Goal: Find specific page/section: Find specific page/section

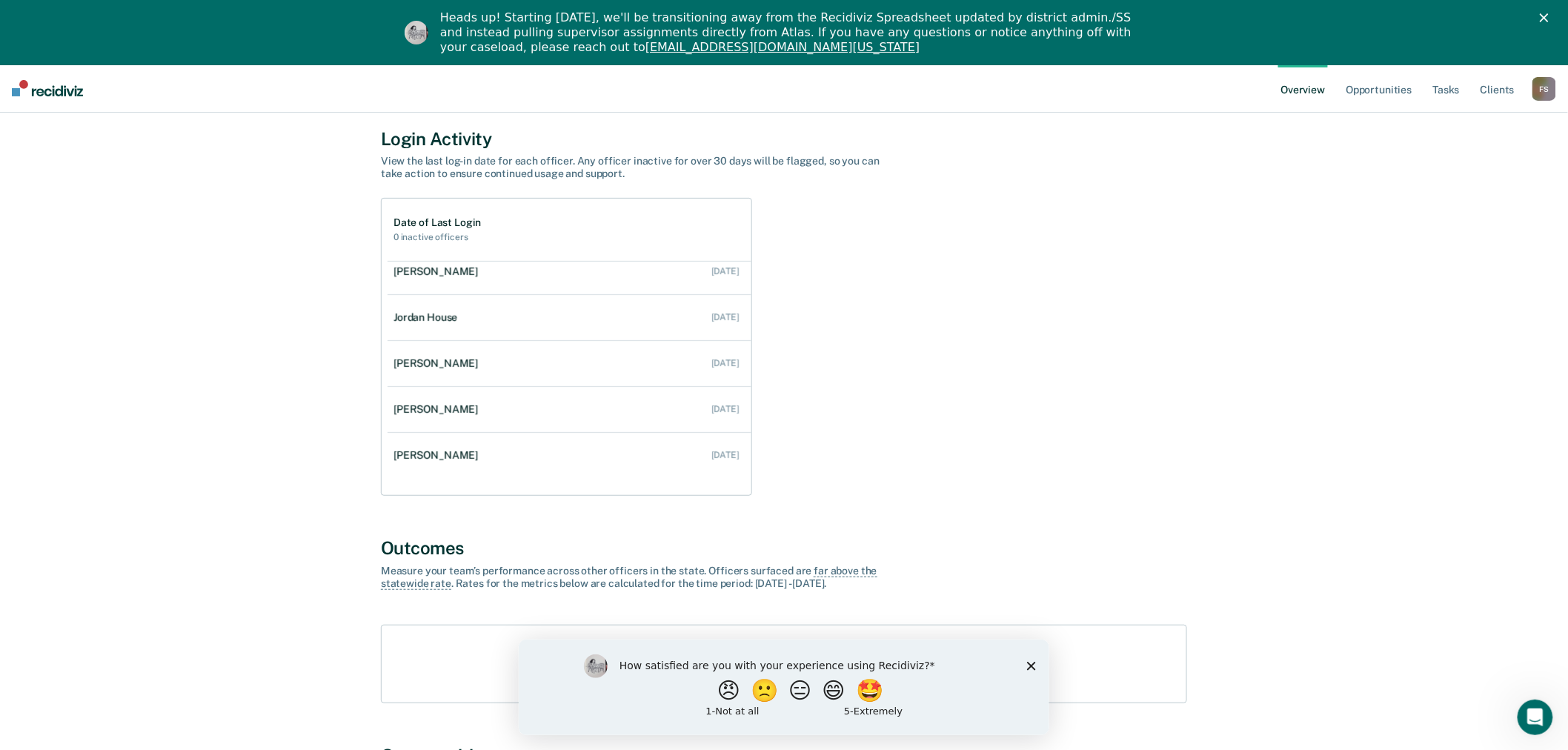
scroll to position [165, 0]
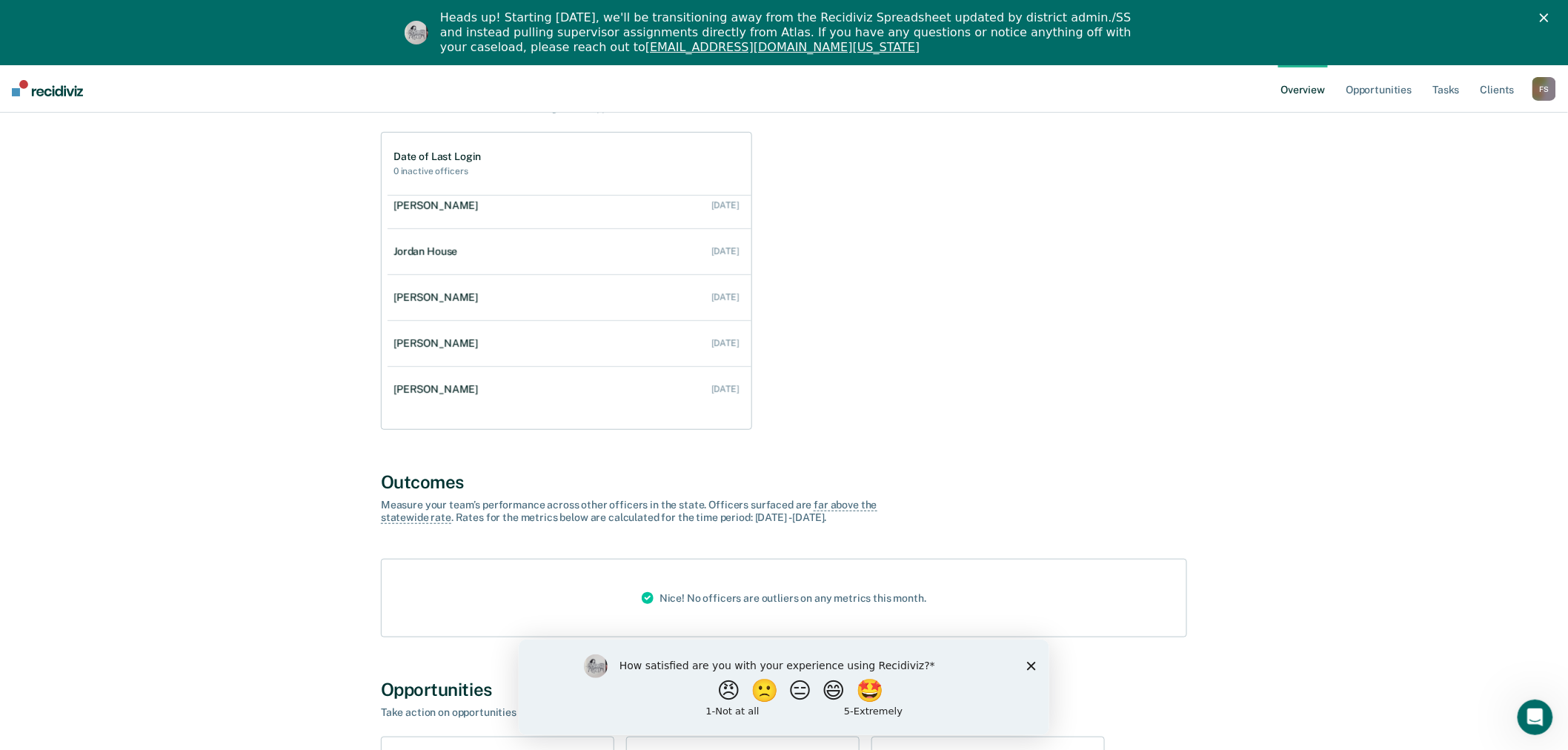
drag, startPoint x: 1033, startPoint y: 664, endPoint x: 1034, endPoint y: 646, distance: 18.0
click at [1033, 664] on icon "Close survey" at bounding box center [1030, 665] width 9 height 9
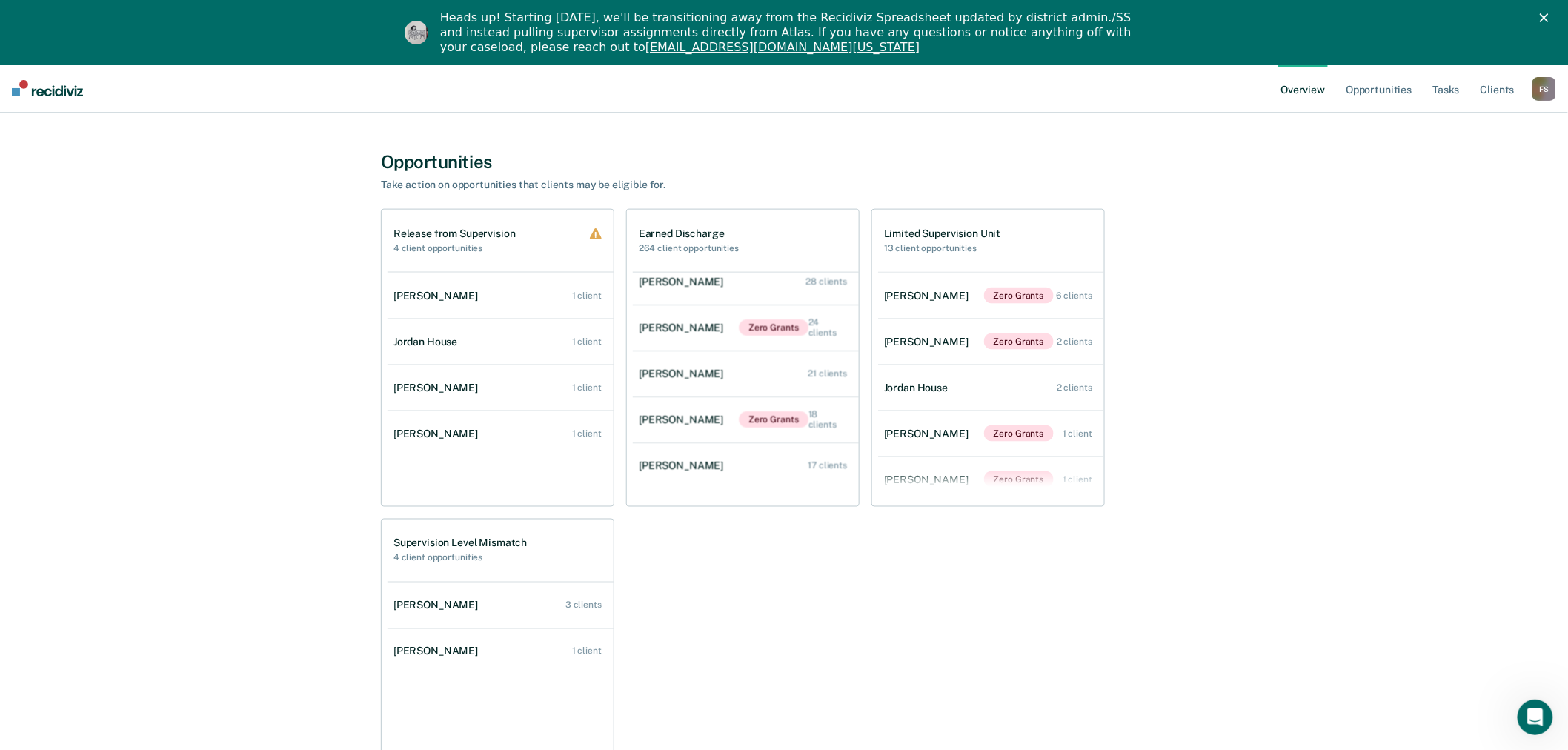
scroll to position [656, 0]
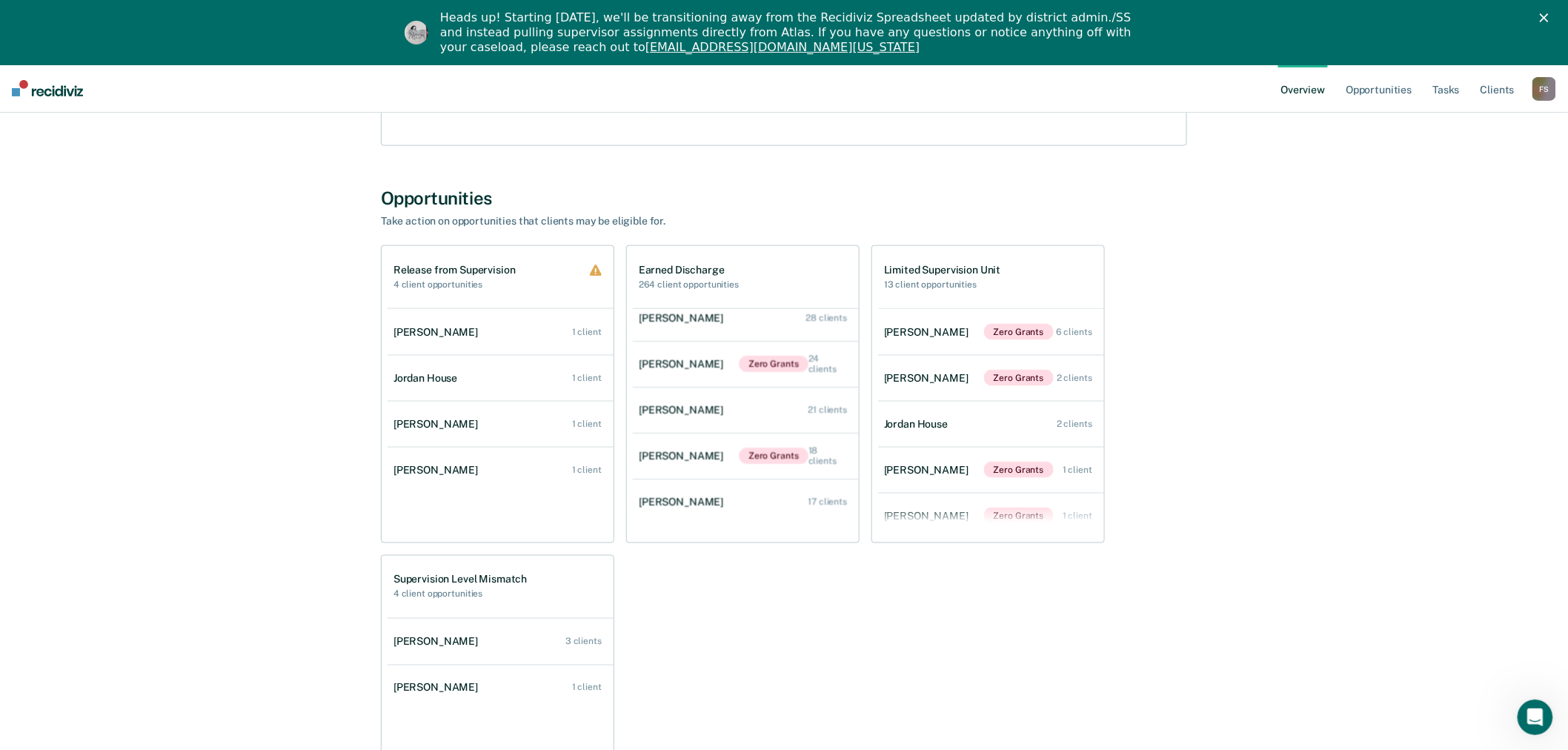
click at [1542, 92] on div "F S" at bounding box center [1544, 89] width 24 height 24
click at [1484, 156] on link "Go to Operations" at bounding box center [1485, 161] width 119 height 13
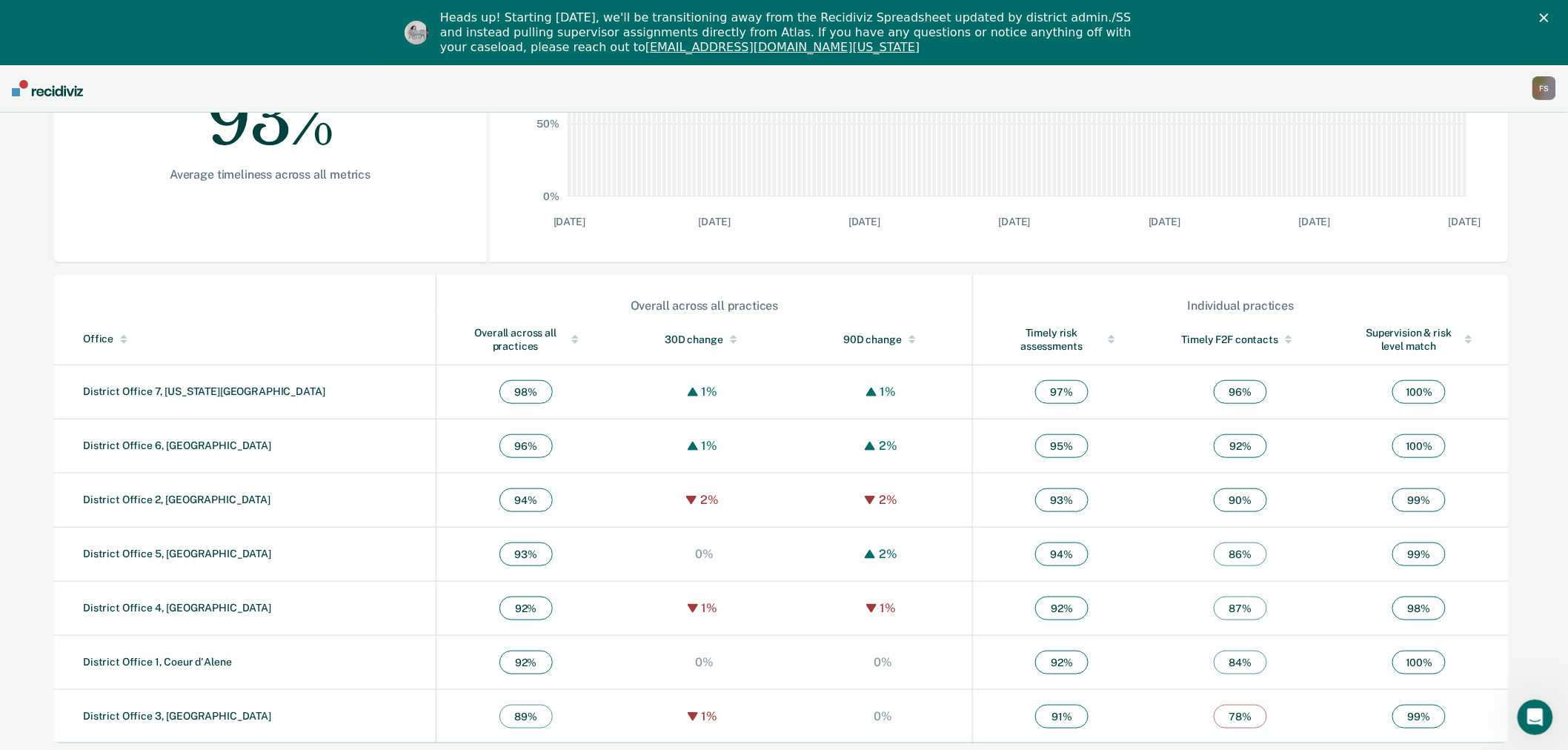
scroll to position [348, 0]
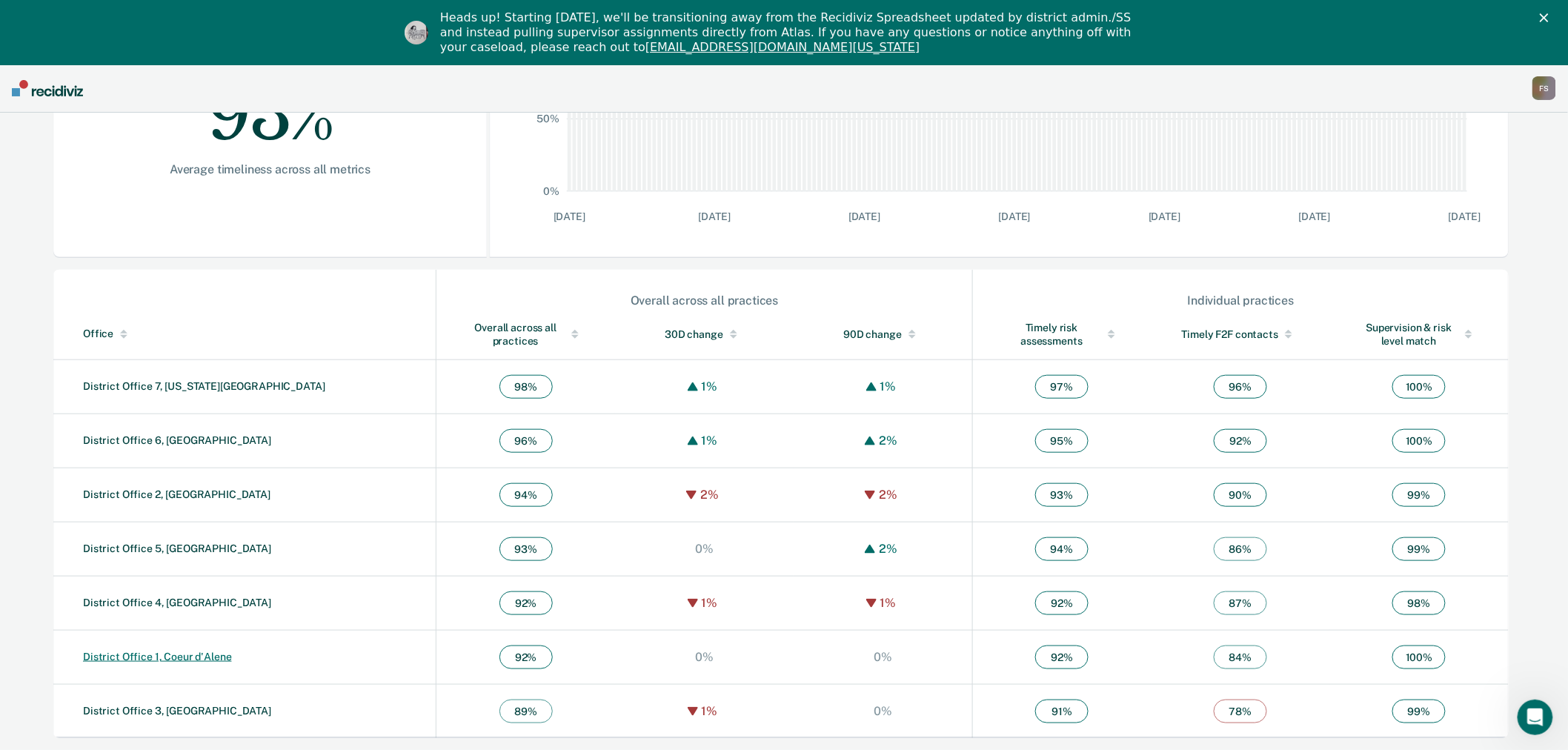
click at [209, 660] on link "District Office 1, Coeur d'Alene" at bounding box center [158, 657] width 149 height 12
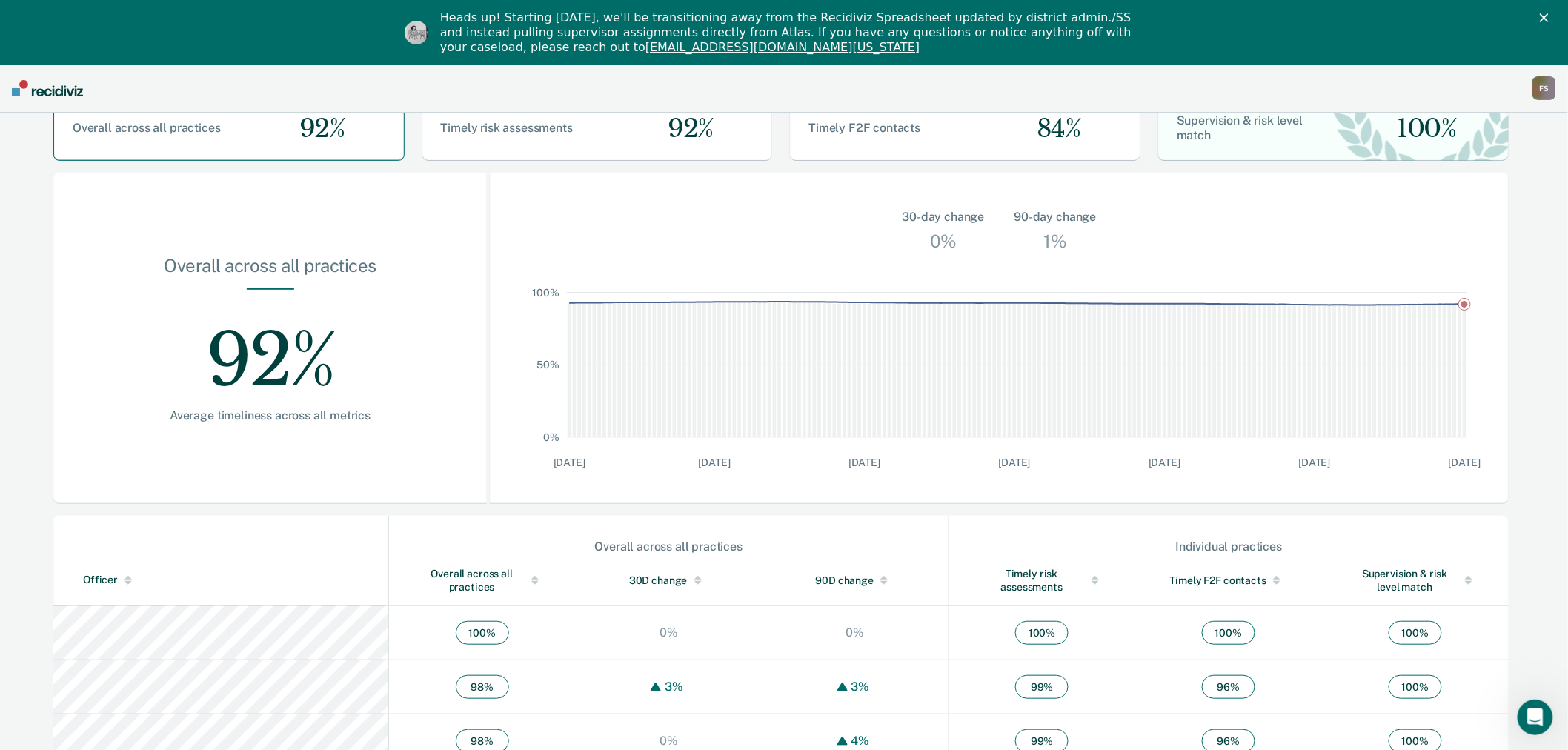
scroll to position [87, 0]
